Goal: Find specific page/section: Find specific page/section

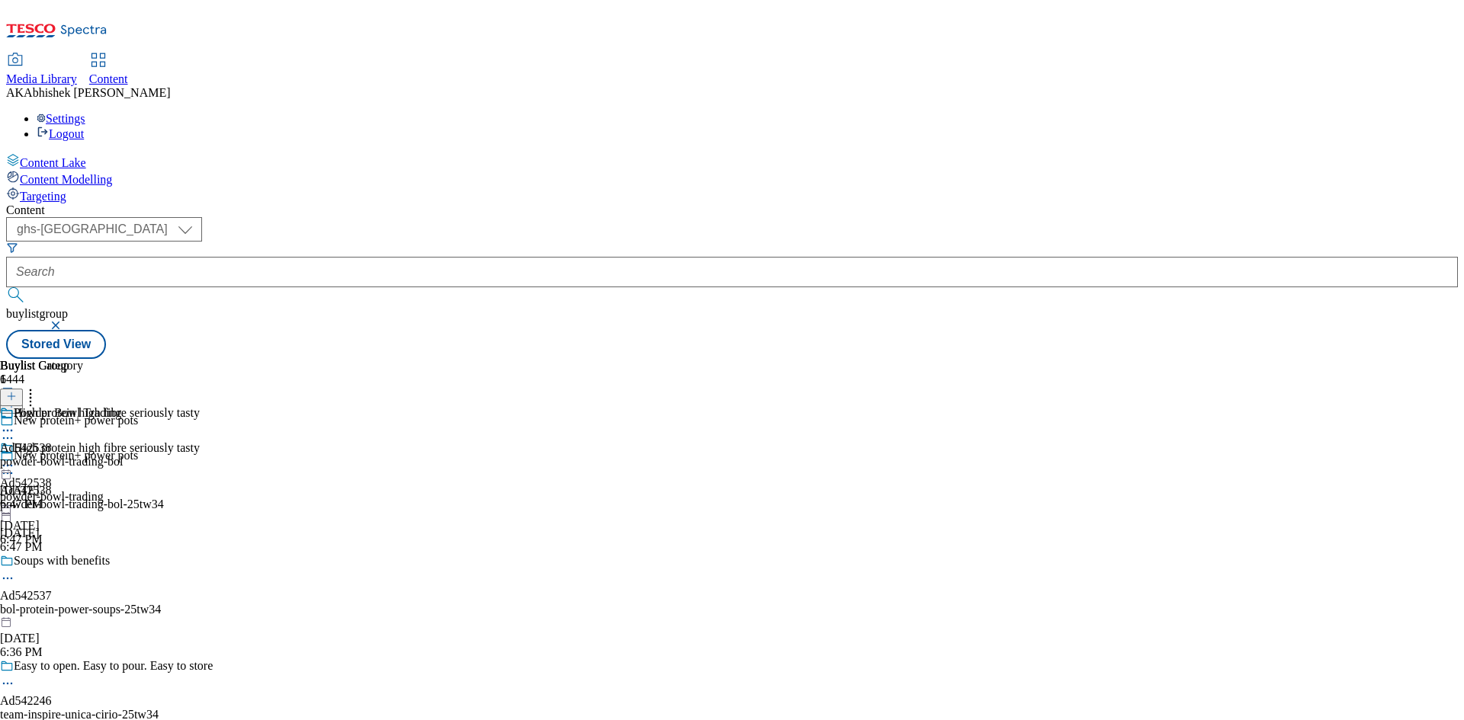
select select "ghs-[GEOGRAPHIC_DATA]"
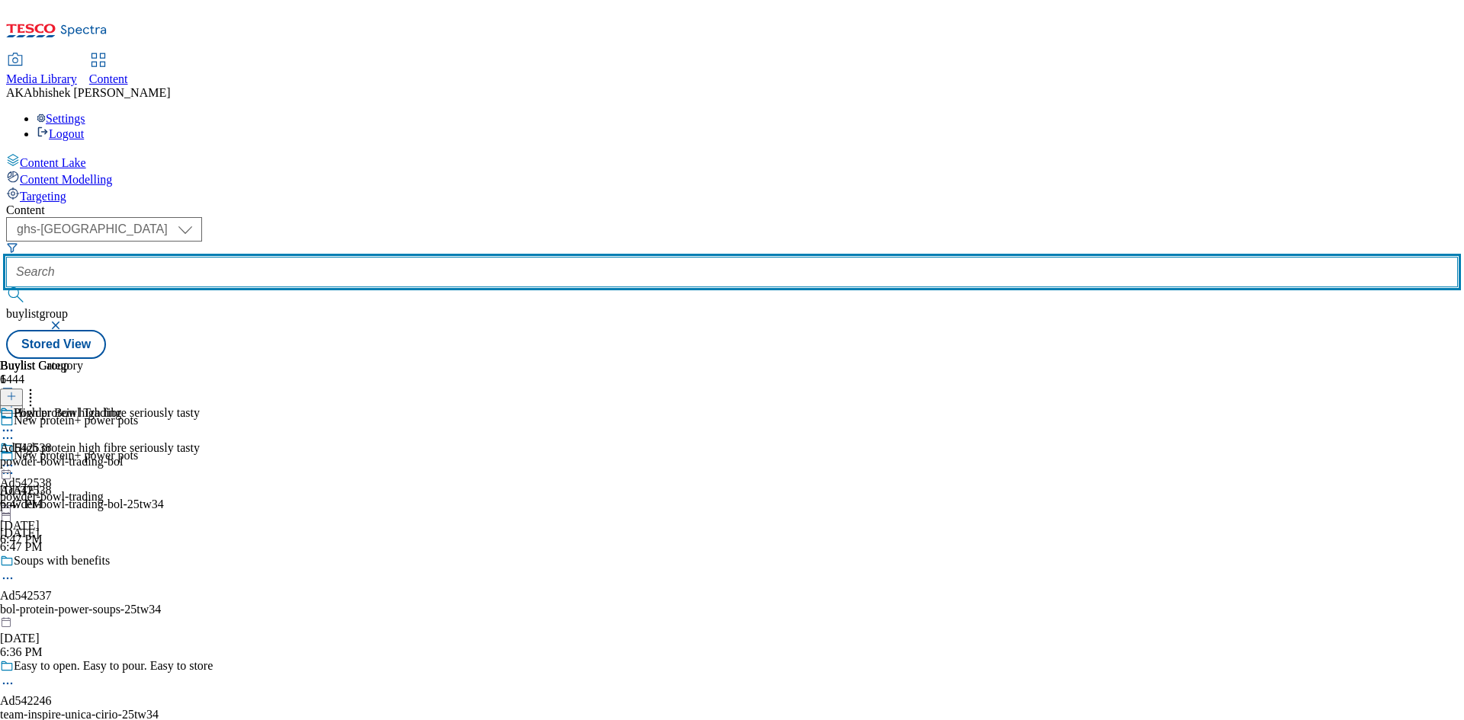
drag, startPoint x: 380, startPoint y: 113, endPoint x: 397, endPoint y: 111, distance: 16.8
click at [380, 257] on input "text" at bounding box center [732, 272] width 1452 height 30
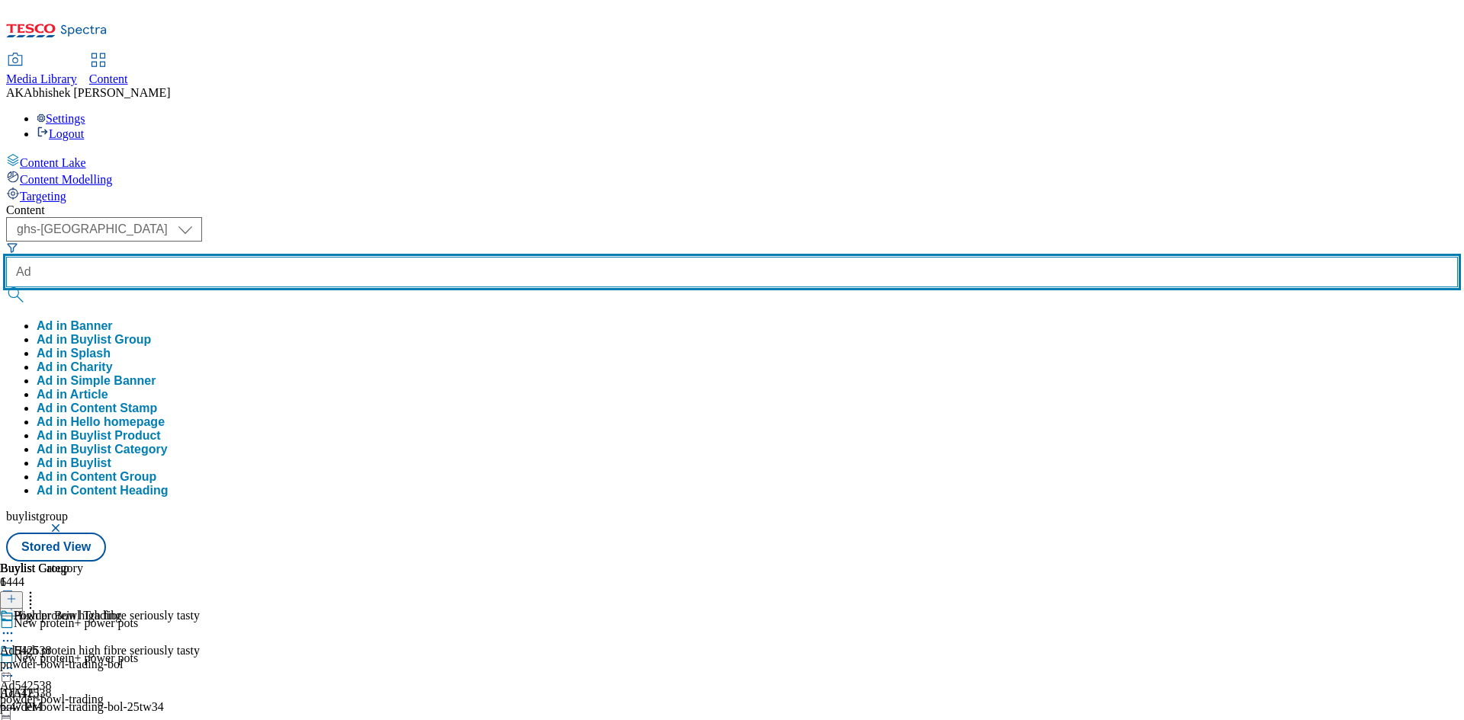
paste input "542297"
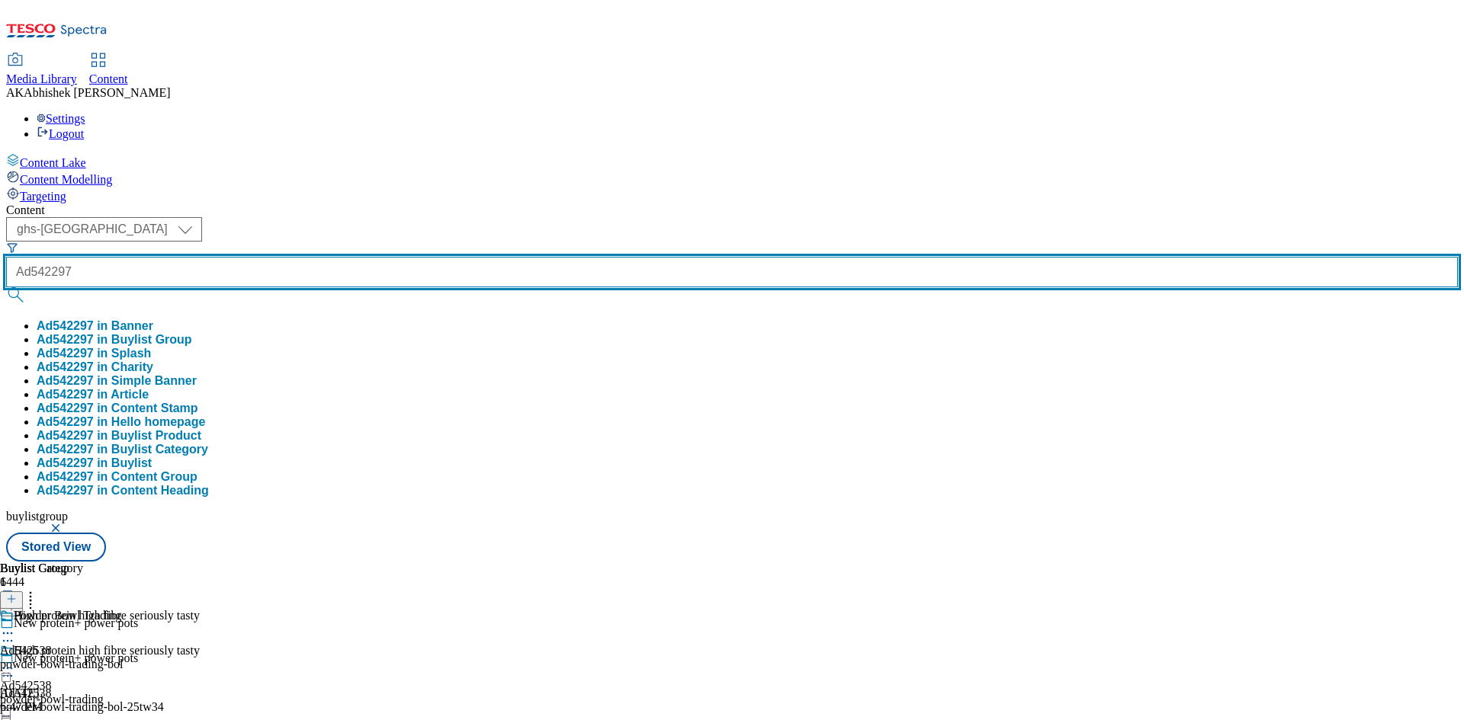
type input "Ad542297"
click at [6, 287] on button "submit" at bounding box center [16, 294] width 21 height 15
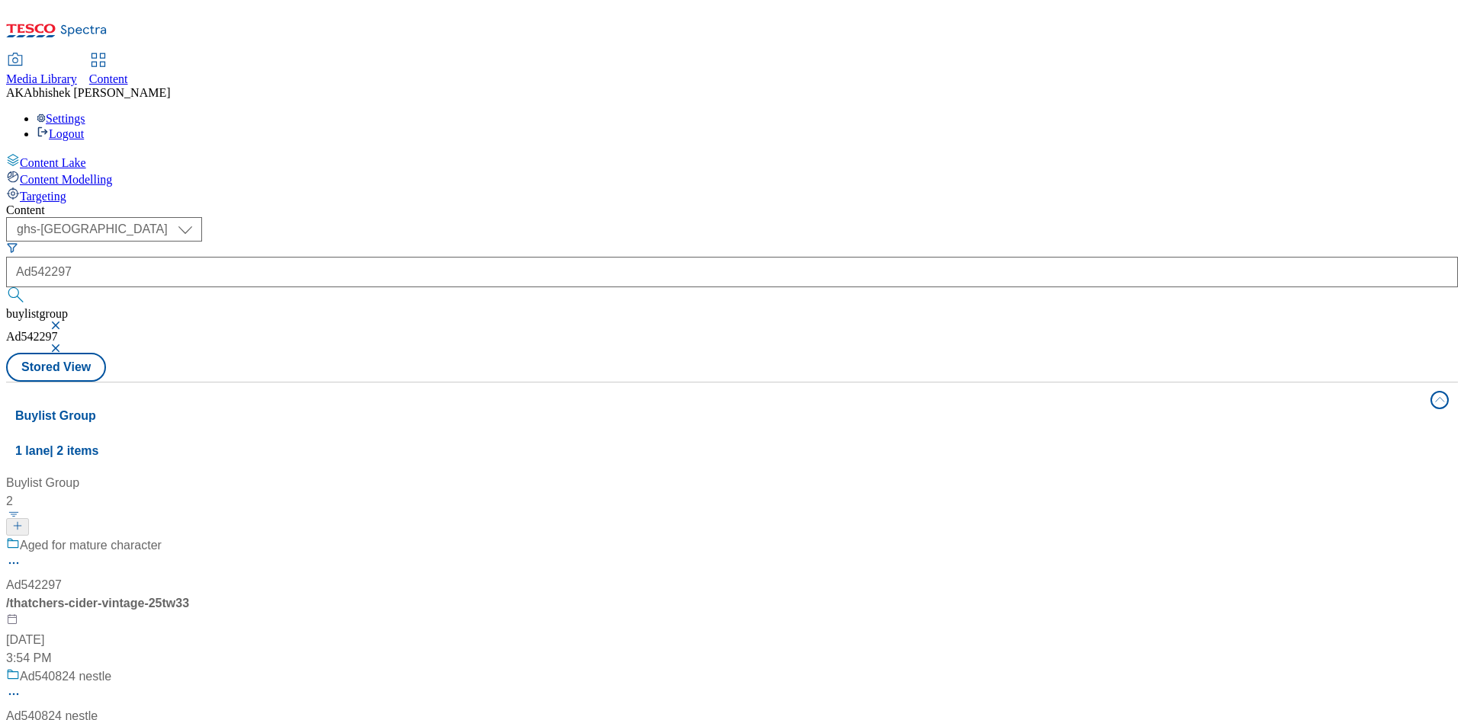
click at [197, 537] on div "Aged for mature character Ad542297 / [PERSON_NAME]-cider-vintage-25tw33 [DATE] …" at bounding box center [101, 602] width 191 height 131
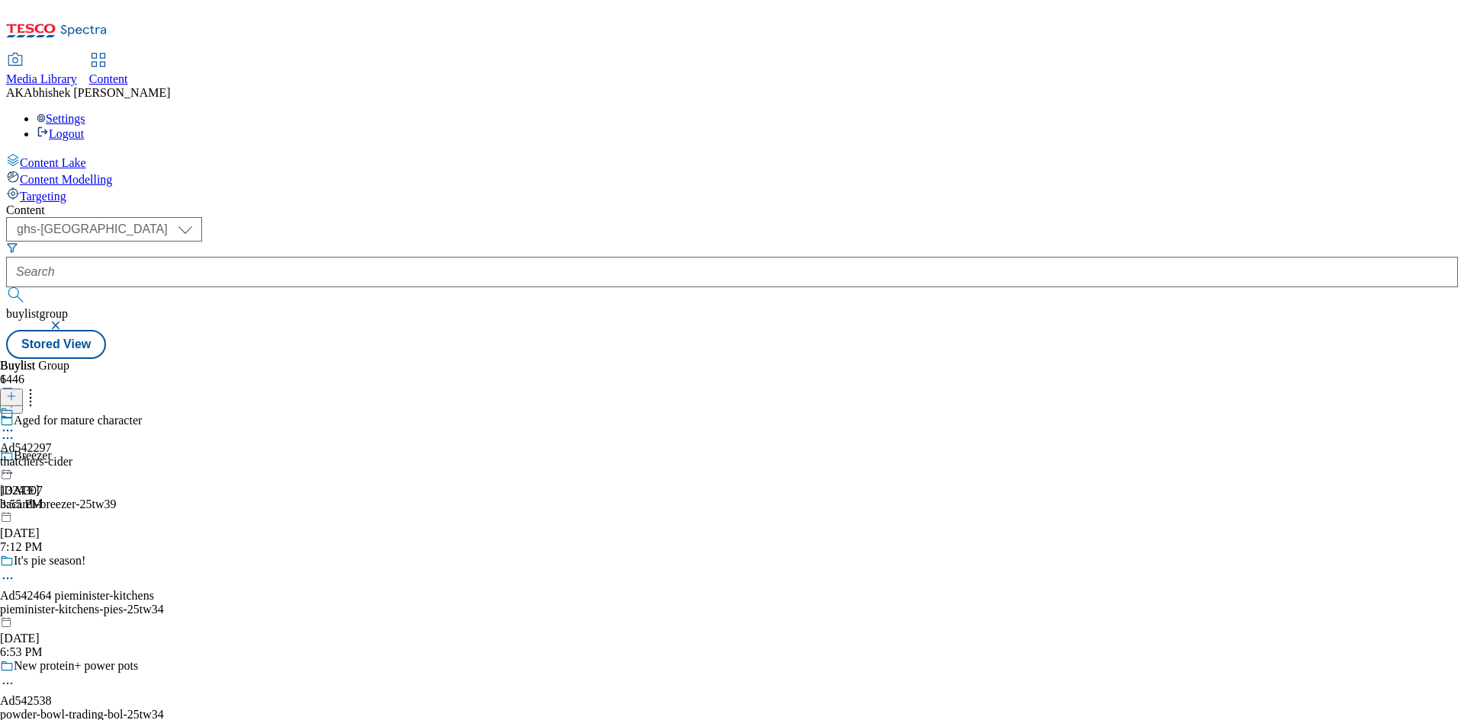
click at [15, 423] on icon at bounding box center [7, 430] width 15 height 15
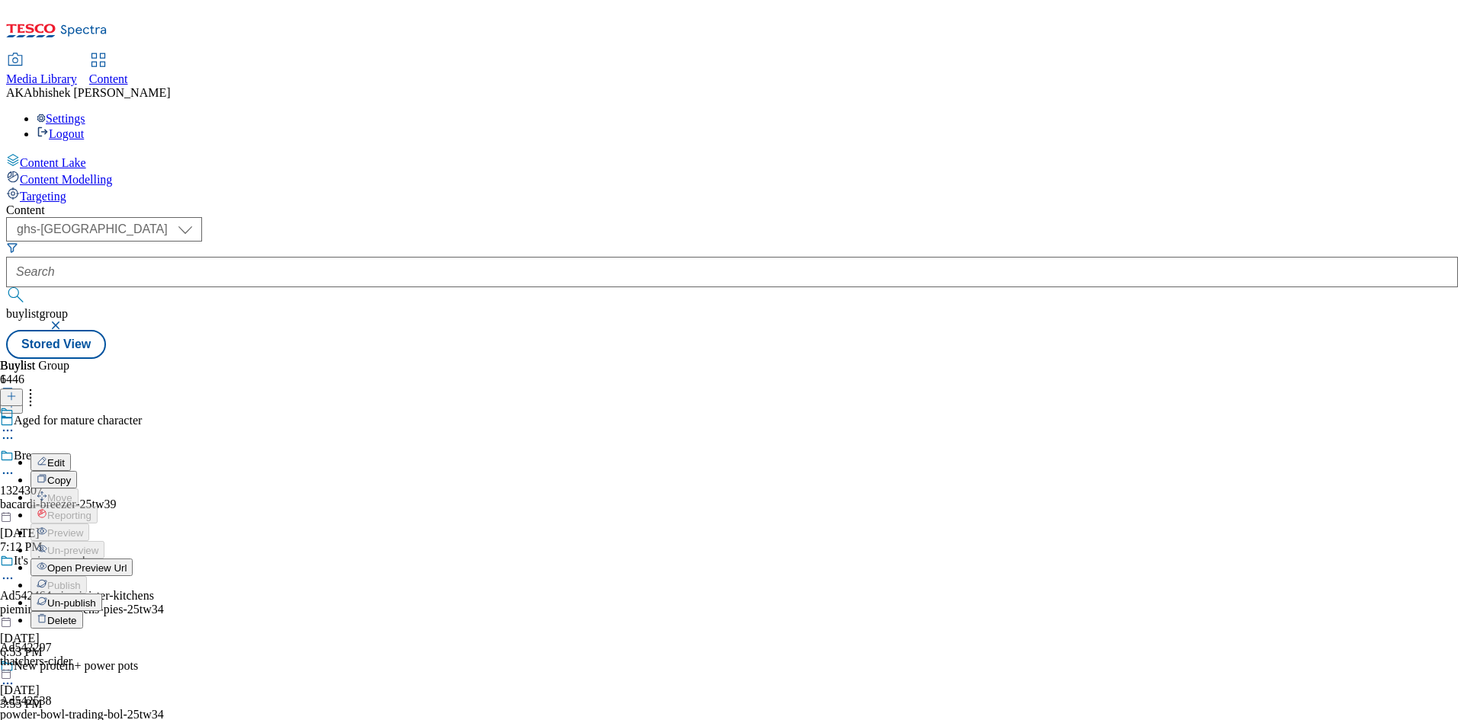
click at [127, 563] on span "Open Preview Url" at bounding box center [86, 568] width 79 height 11
